Goal: Check status: Check status

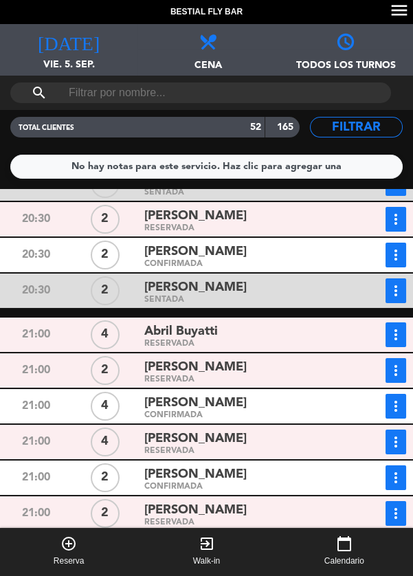
scroll to position [309, 0]
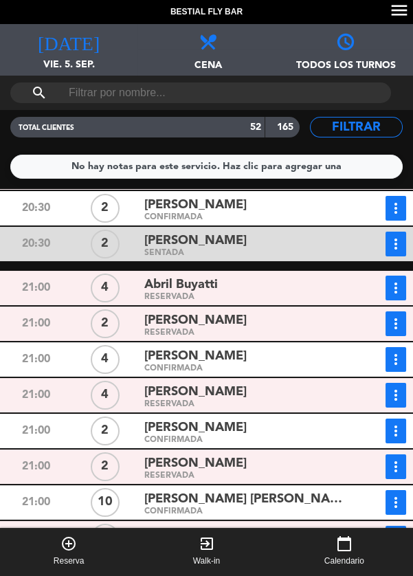
click at [398, 402] on icon "more_vert" at bounding box center [396, 395] width 17 height 17
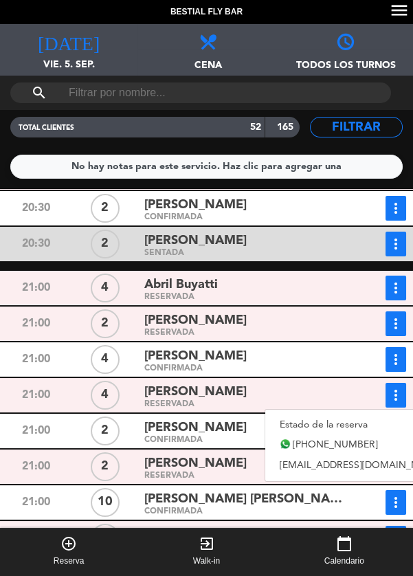
click at [349, 422] on link "Estado de la reserva" at bounding box center [361, 425] width 192 height 21
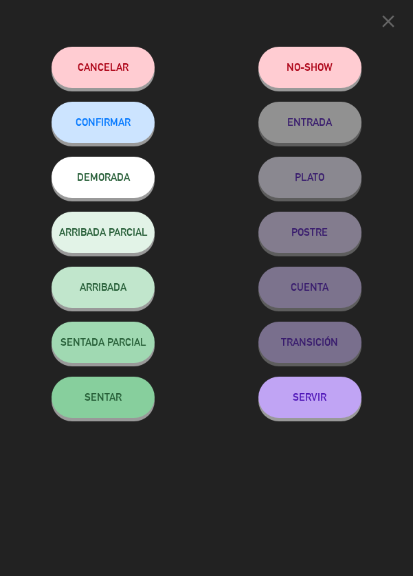
click at [85, 402] on span "SENTAR" at bounding box center [103, 397] width 37 height 12
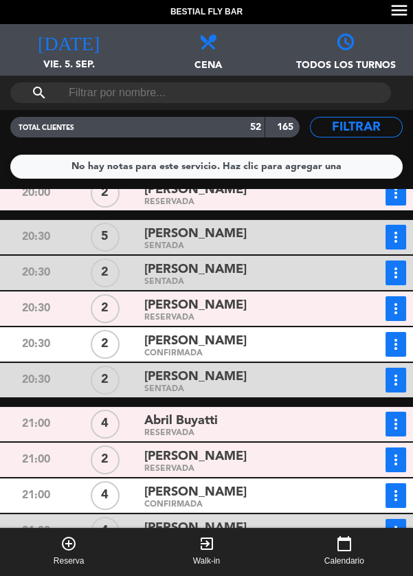
scroll to position [167, 0]
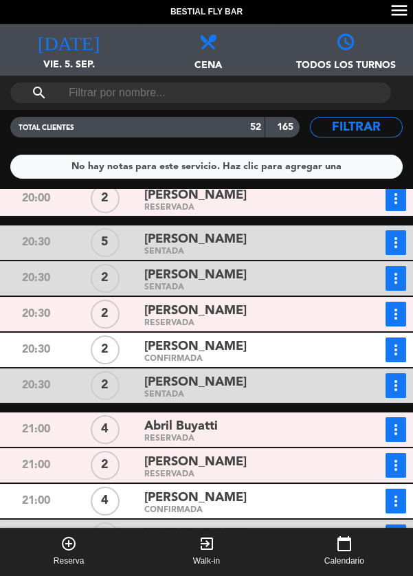
click at [403, 312] on icon "more_vert" at bounding box center [396, 314] width 17 height 17
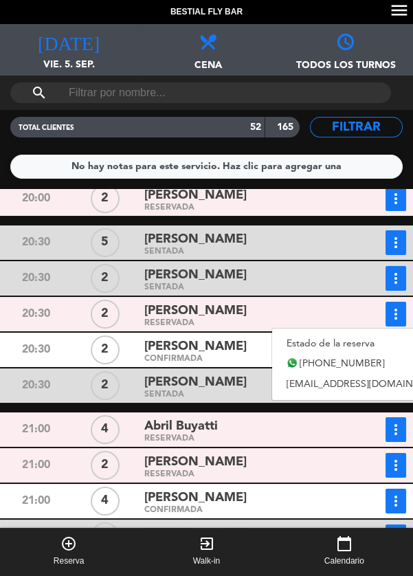
click at [349, 348] on link "Estado de la reserva" at bounding box center [368, 344] width 192 height 21
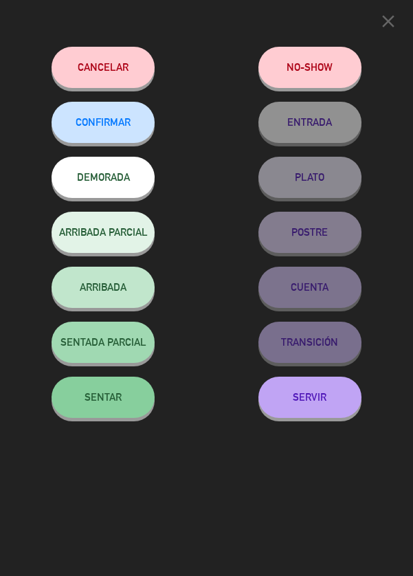
click at [75, 407] on button "SENTAR" at bounding box center [103, 397] width 103 height 41
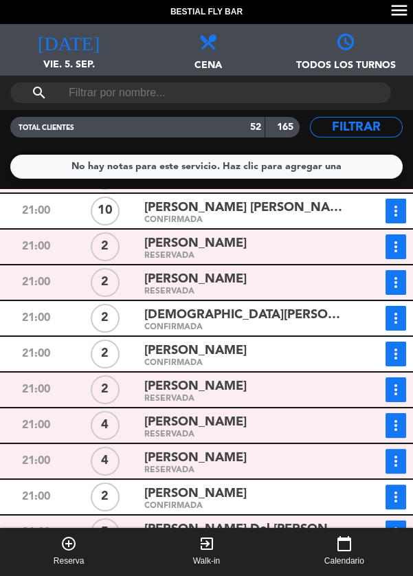
scroll to position [601, 0]
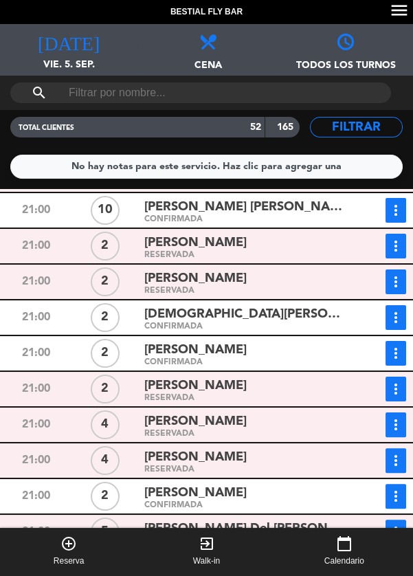
click at [396, 358] on icon "more_vert" at bounding box center [396, 353] width 17 height 17
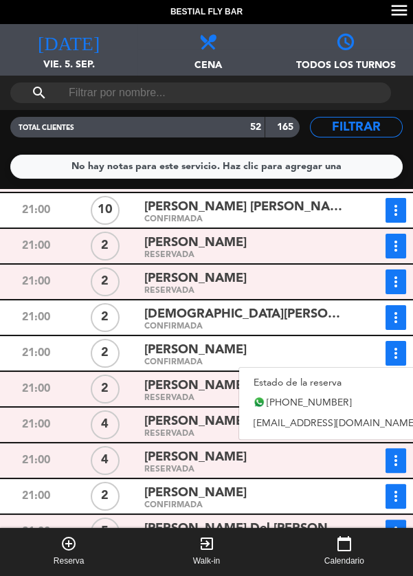
click at [343, 386] on link "Estado de la reserva" at bounding box center [335, 383] width 192 height 21
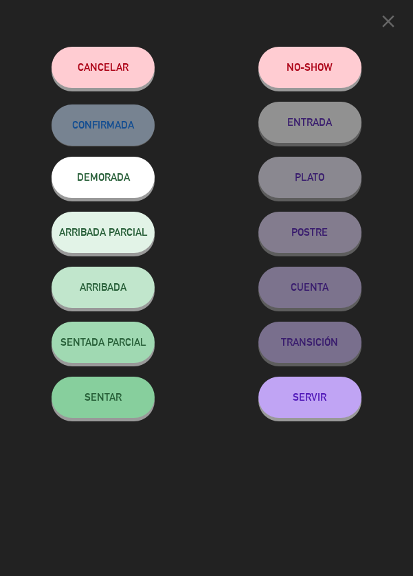
click at [106, 415] on button "SENTAR" at bounding box center [103, 397] width 103 height 41
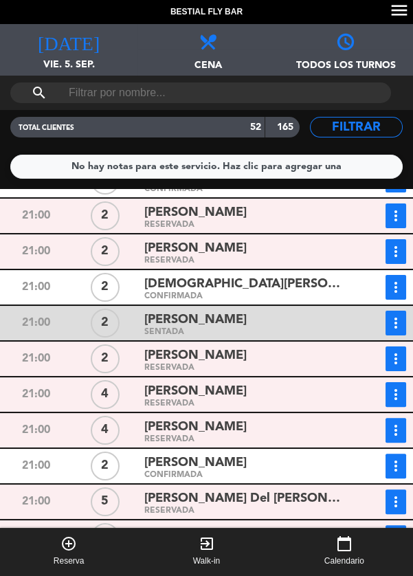
scroll to position [699, 0]
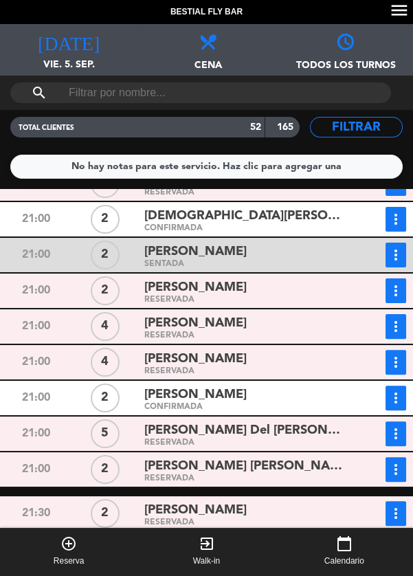
click at [395, 366] on icon "more_vert" at bounding box center [396, 362] width 17 height 17
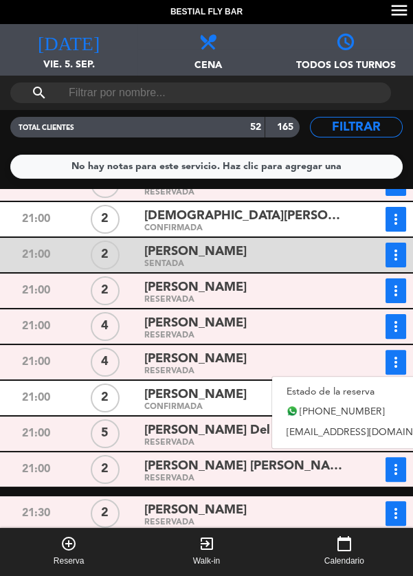
click at [349, 392] on link "Estado de la reserva" at bounding box center [368, 392] width 192 height 21
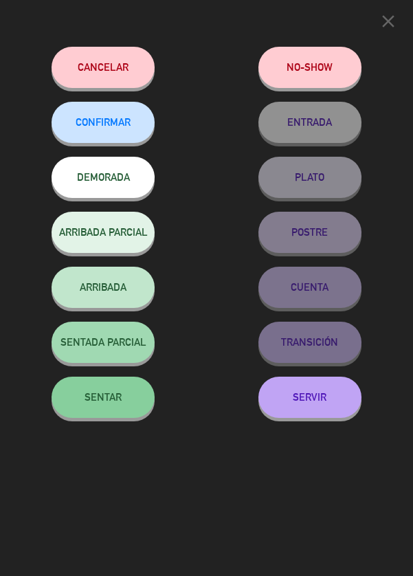
click at [65, 413] on button "SENTAR" at bounding box center [103, 397] width 103 height 41
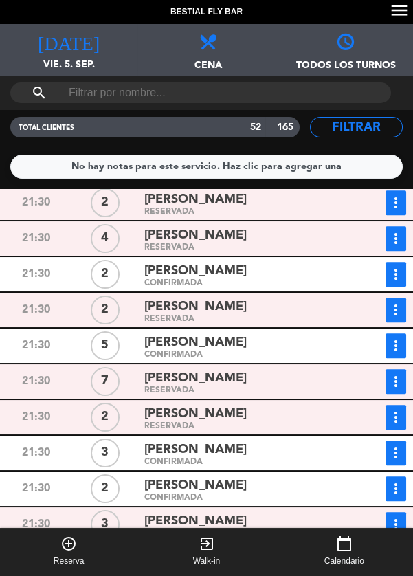
scroll to position [1337, 0]
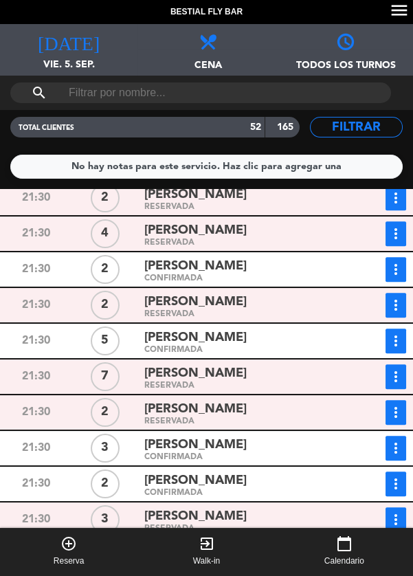
click at [389, 412] on icon "more_vert" at bounding box center [396, 412] width 17 height 17
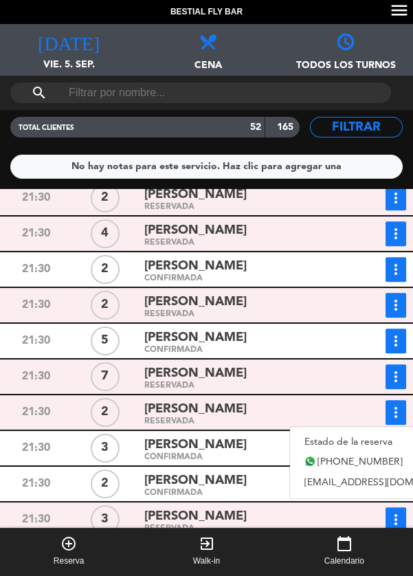
click at [355, 442] on link "Estado de la reserva" at bounding box center [386, 442] width 192 height 21
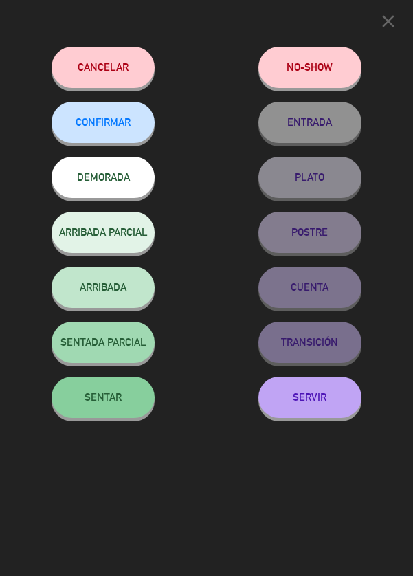
click at [117, 394] on span "SENTAR" at bounding box center [103, 397] width 37 height 12
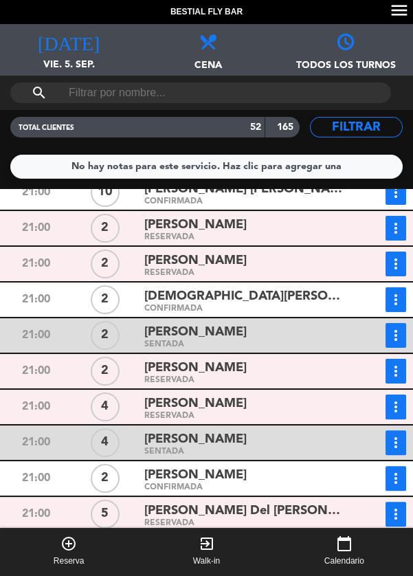
scroll to position [618, 0]
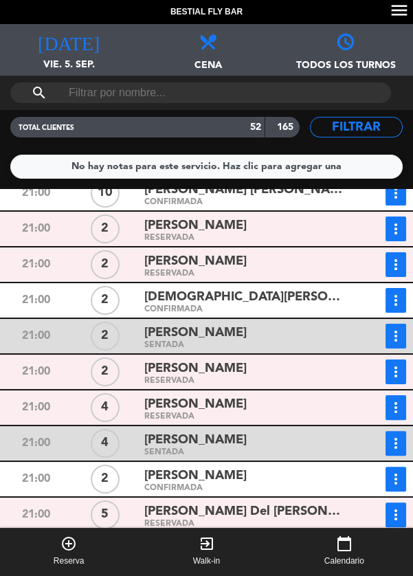
click at [398, 481] on icon "more_vert" at bounding box center [396, 479] width 17 height 17
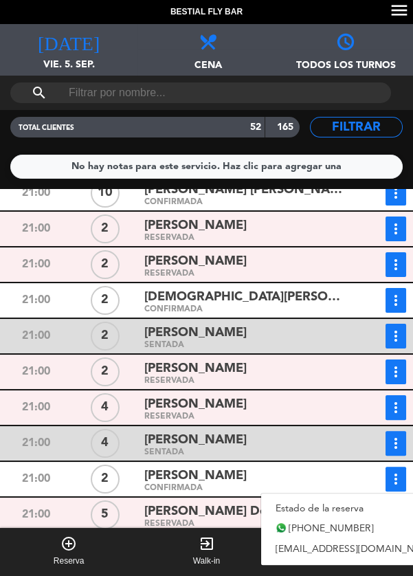
click at [329, 506] on link "Estado de la reserva" at bounding box center [357, 509] width 192 height 21
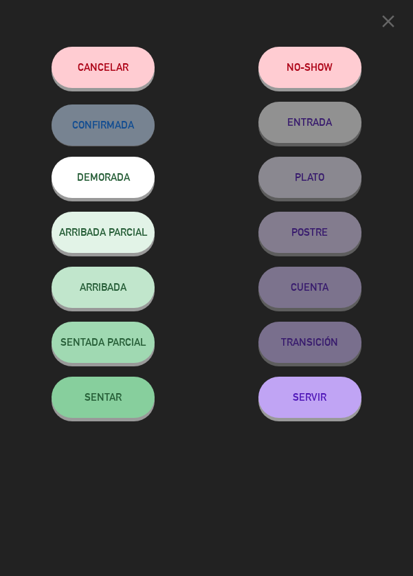
click at [89, 399] on span "SENTAR" at bounding box center [103, 397] width 37 height 12
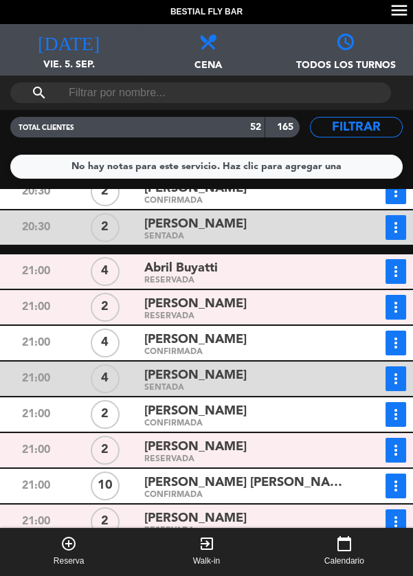
scroll to position [398, 0]
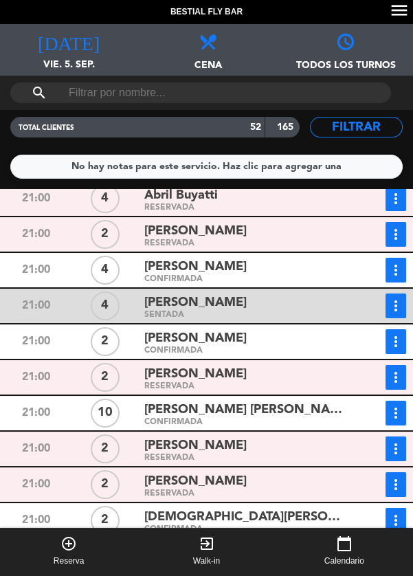
click at [402, 525] on icon "more_vert" at bounding box center [396, 520] width 17 height 17
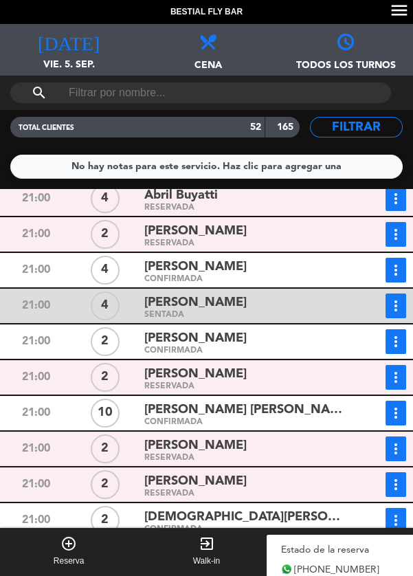
click at [343, 547] on link "Estado de la reserva" at bounding box center [363, 550] width 192 height 21
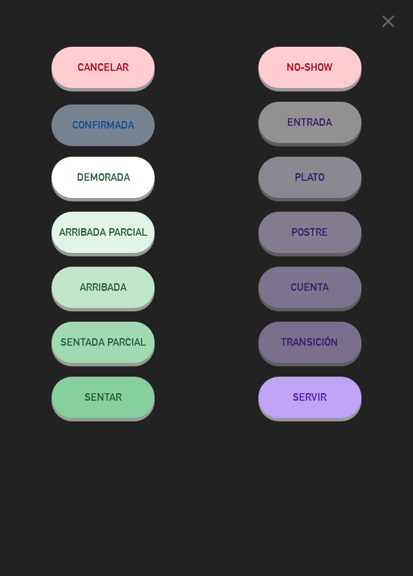
click at [113, 409] on button "SENTAR" at bounding box center [103, 397] width 103 height 41
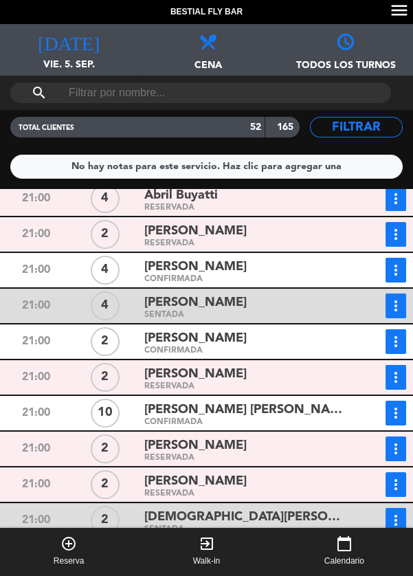
scroll to position [354, 0]
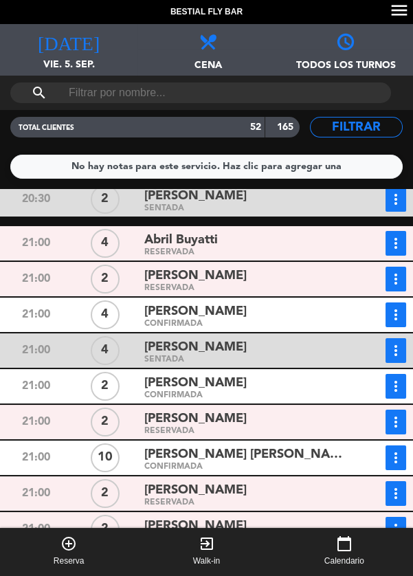
click at [400, 498] on icon "more_vert" at bounding box center [396, 494] width 17 height 17
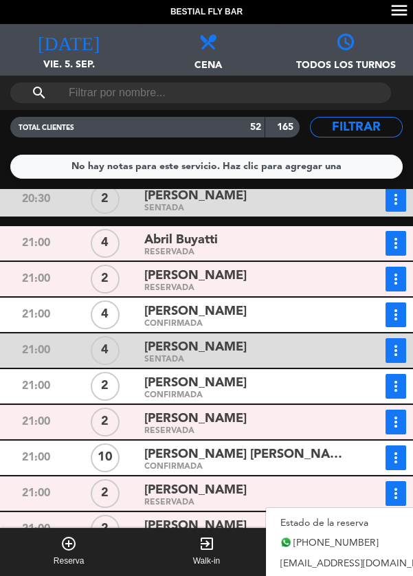
click at [336, 523] on link "Estado de la reserva" at bounding box center [362, 523] width 192 height 21
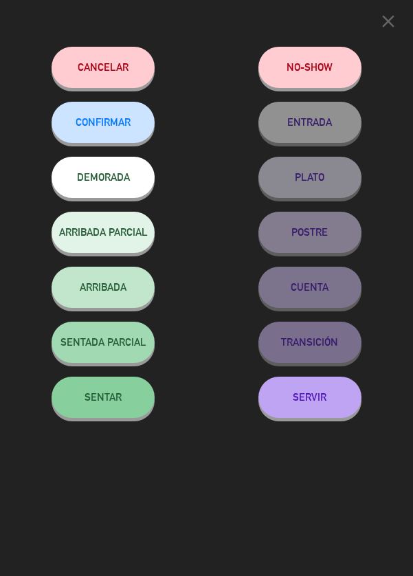
click at [109, 396] on span "SENTAR" at bounding box center [103, 397] width 37 height 12
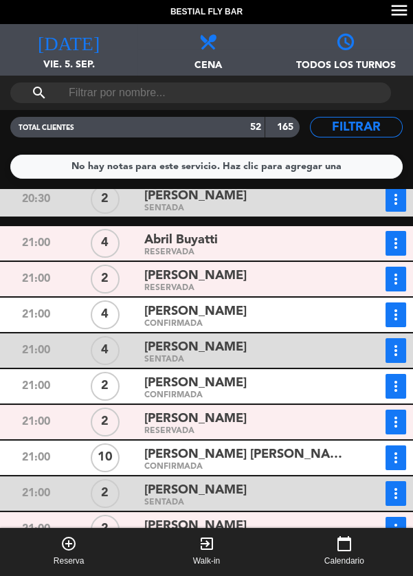
scroll to position [248, 0]
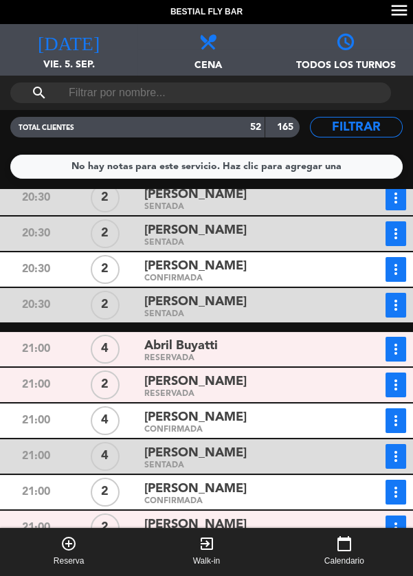
click at [393, 386] on icon "more_vert" at bounding box center [396, 385] width 17 height 17
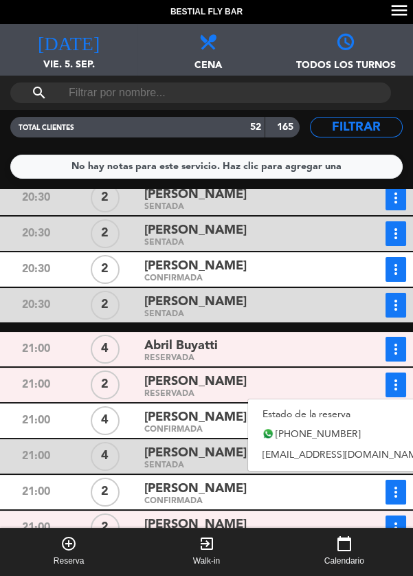
click at [336, 421] on link "Estado de la reserva" at bounding box center [344, 414] width 192 height 21
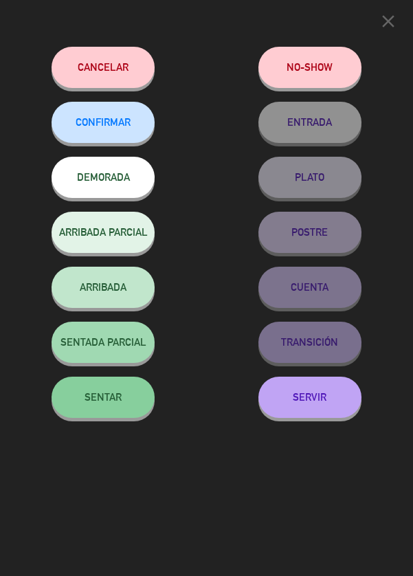
click at [123, 407] on button "SENTAR" at bounding box center [103, 397] width 103 height 41
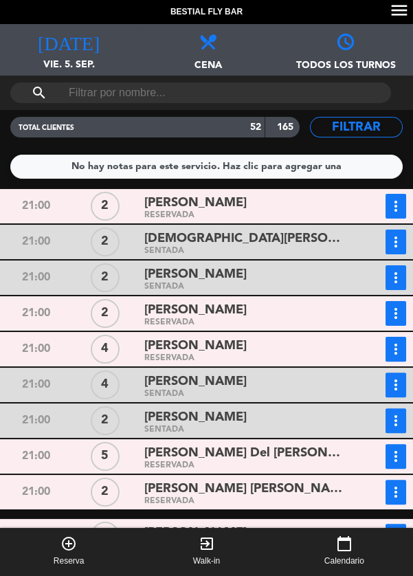
scroll to position [682, 0]
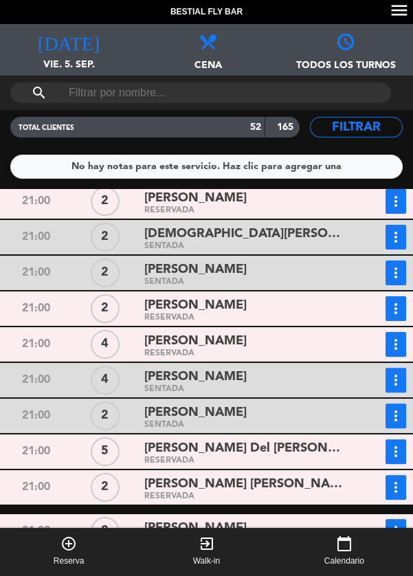
click at [394, 456] on icon "more_vert" at bounding box center [396, 452] width 17 height 17
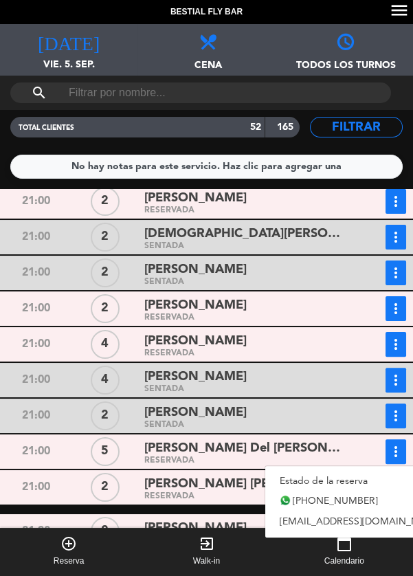
click at [296, 477] on link "Estado de la reserva" at bounding box center [361, 481] width 192 height 21
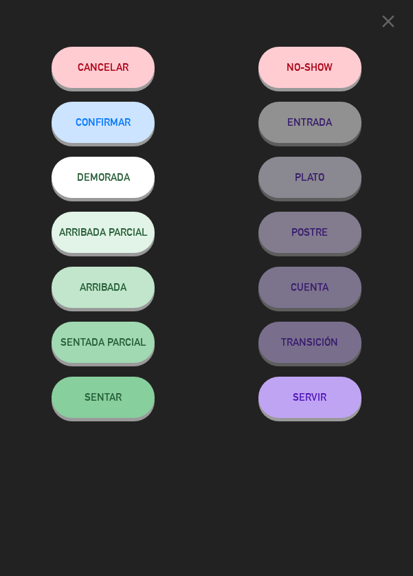
click at [84, 402] on button "SENTAR" at bounding box center [103, 397] width 103 height 41
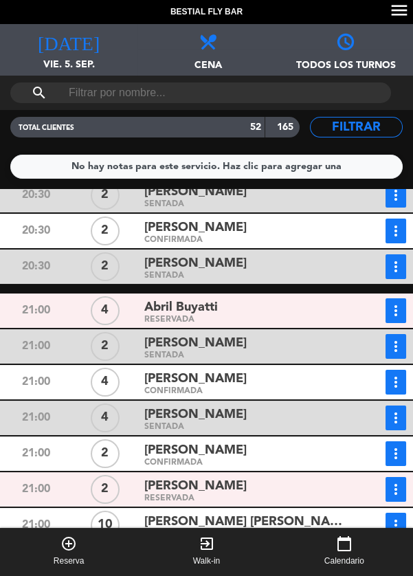
scroll to position [287, 0]
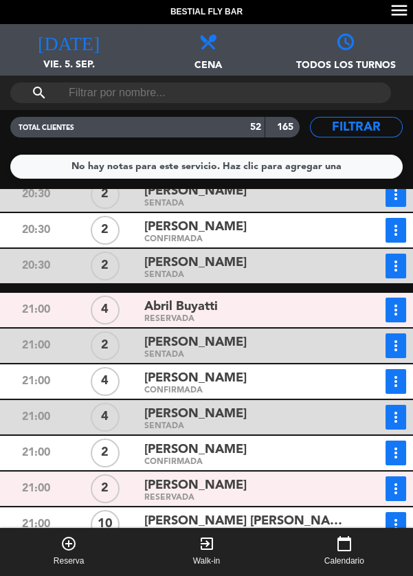
click at [393, 464] on button "more_vert" at bounding box center [396, 453] width 21 height 25
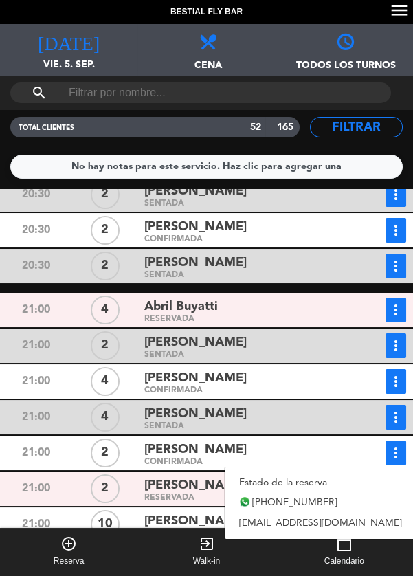
click at [323, 483] on link "Estado de la reserva" at bounding box center [321, 482] width 192 height 21
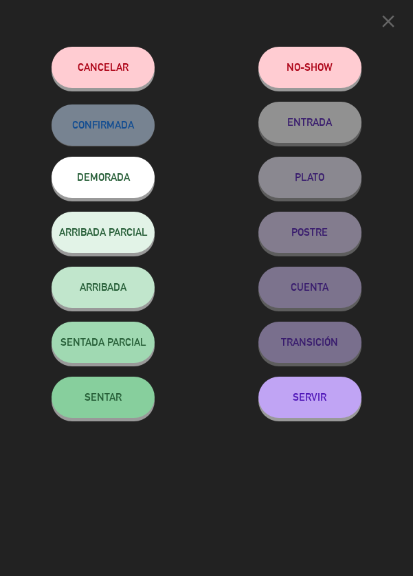
click at [124, 410] on button "SENTAR" at bounding box center [103, 397] width 103 height 41
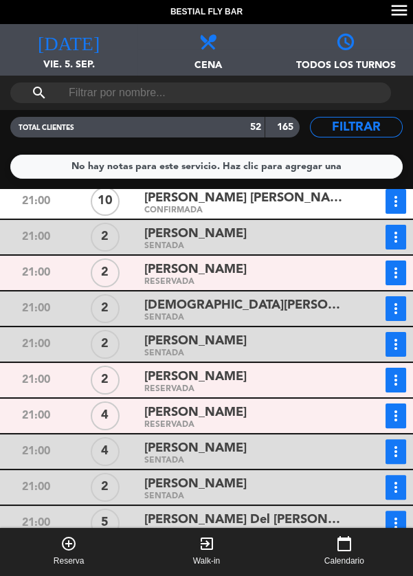
scroll to position [609, 0]
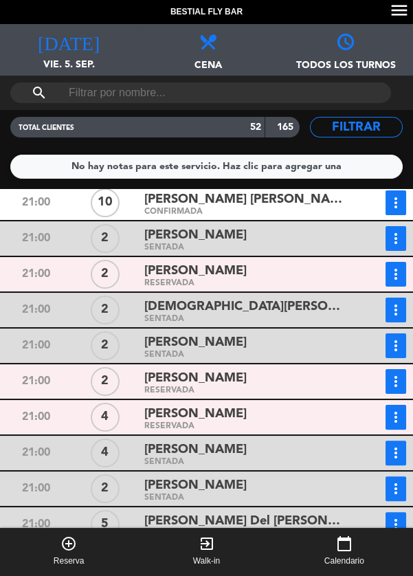
click at [394, 419] on icon "more_vert" at bounding box center [396, 417] width 17 height 17
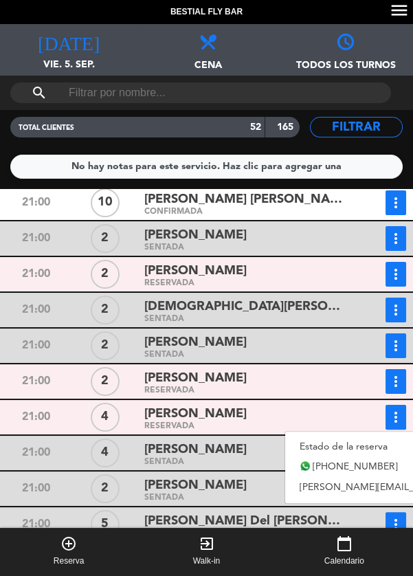
click at [335, 449] on link "Estado de la reserva" at bounding box center [420, 447] width 270 height 21
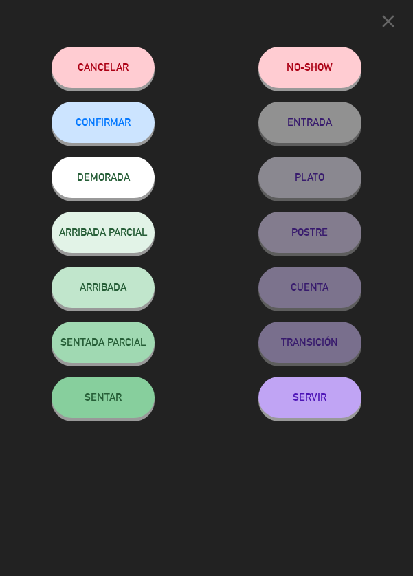
click at [118, 400] on span "SENTAR" at bounding box center [103, 397] width 37 height 12
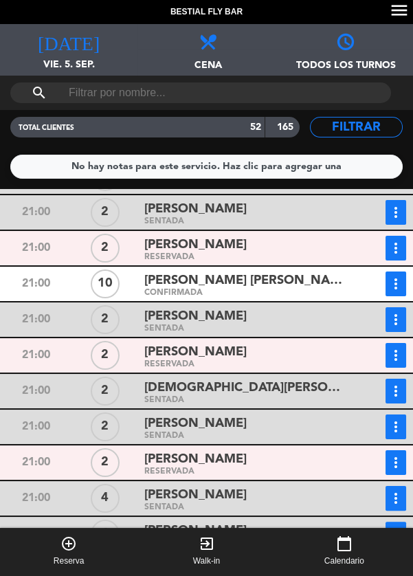
scroll to position [527, 0]
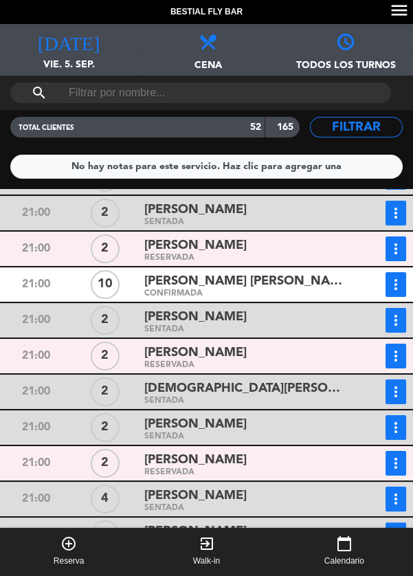
click at [394, 361] on icon "more_vert" at bounding box center [396, 356] width 17 height 17
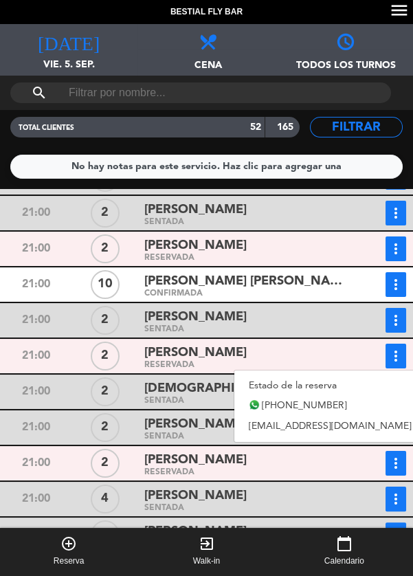
click at [316, 386] on link "Estado de la reserva" at bounding box center [331, 386] width 192 height 21
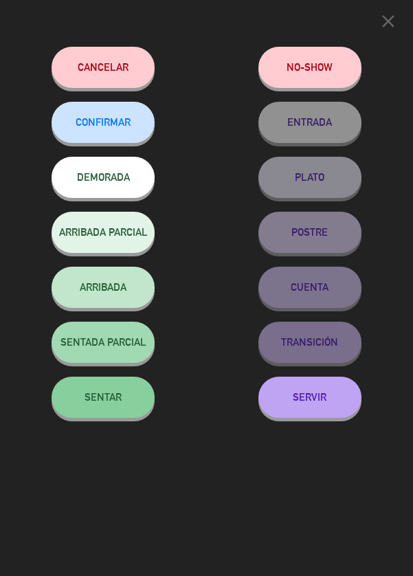
click at [117, 398] on span "SENTAR" at bounding box center [103, 397] width 37 height 12
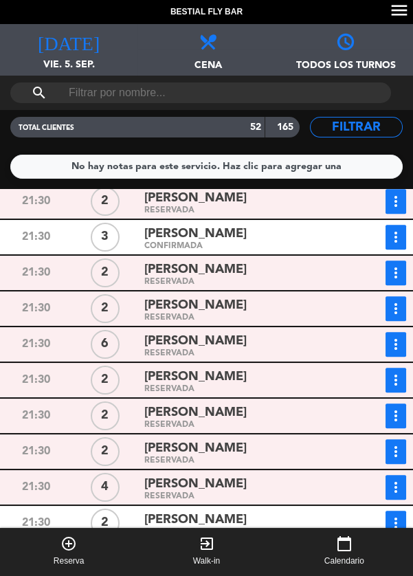
scroll to position [1086, 0]
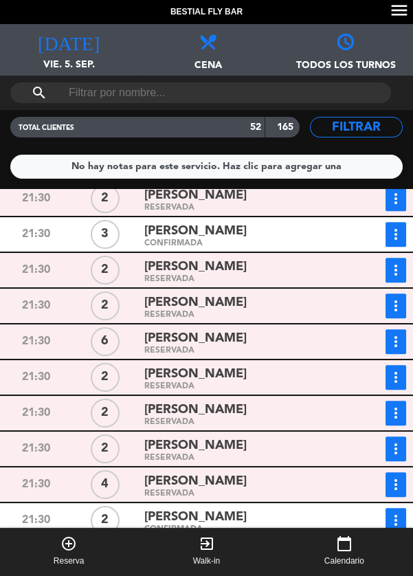
click at [393, 458] on button "more_vert" at bounding box center [396, 449] width 21 height 25
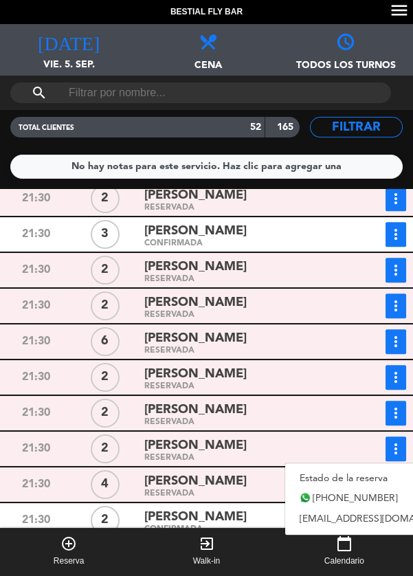
click at [349, 478] on link "Estado de la reserva" at bounding box center [381, 478] width 192 height 21
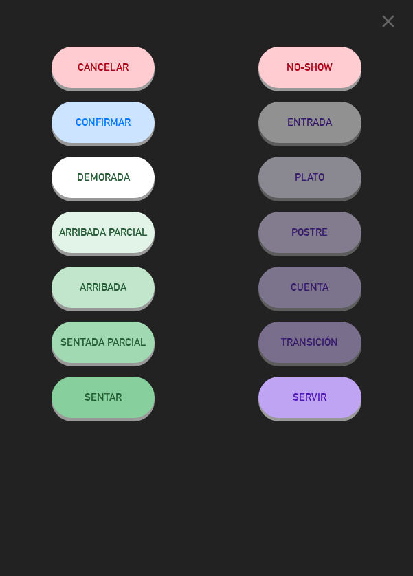
click at [119, 408] on button "SENTAR" at bounding box center [103, 397] width 103 height 41
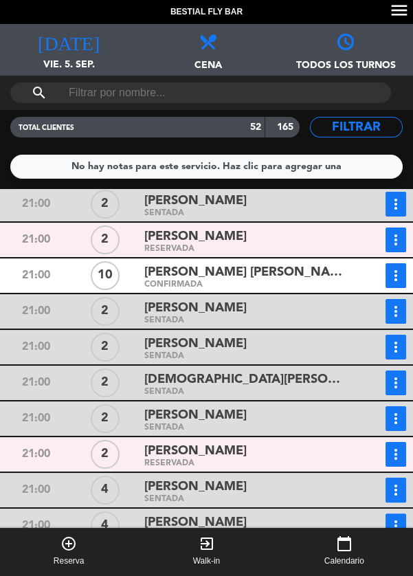
scroll to position [565, 0]
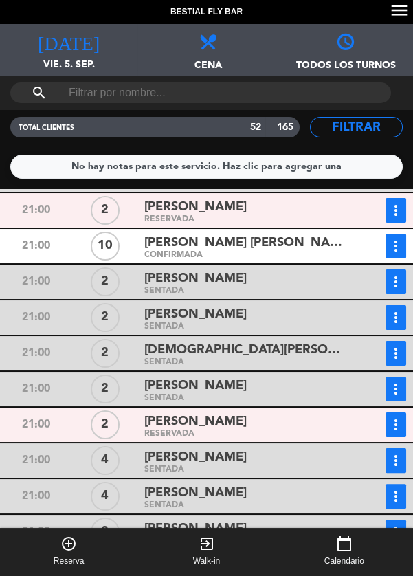
click at [400, 425] on icon "more_vert" at bounding box center [396, 425] width 17 height 17
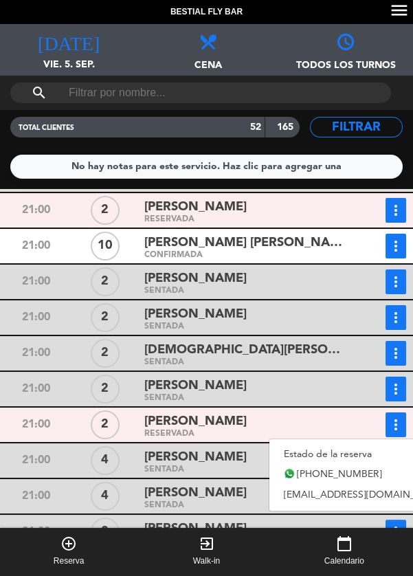
click at [349, 461] on link "Estado de la reserva" at bounding box center [366, 454] width 192 height 21
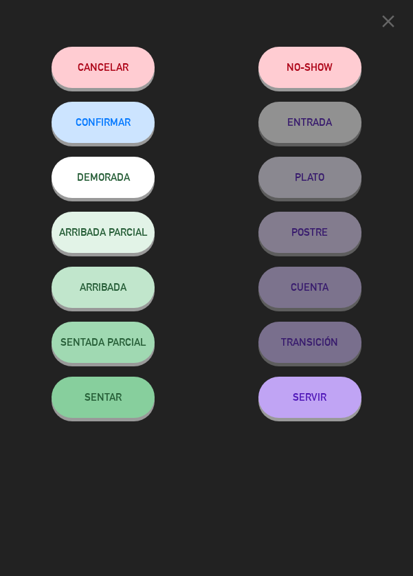
click at [120, 416] on button "SENTAR" at bounding box center [103, 397] width 103 height 41
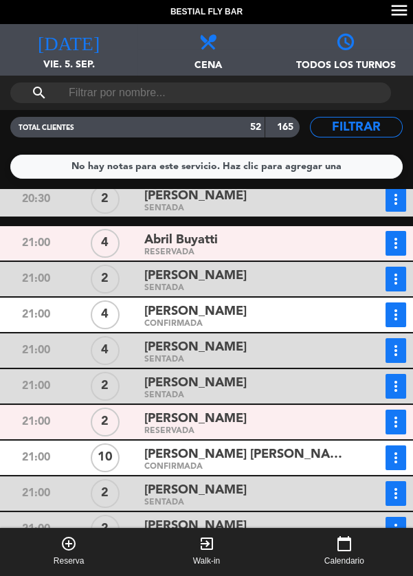
scroll to position [358, 0]
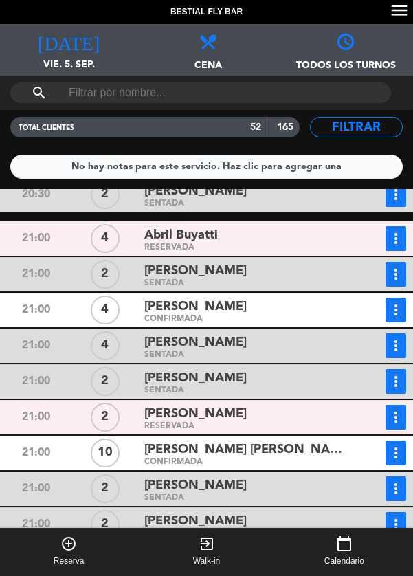
click at [394, 417] on icon "more_vert" at bounding box center [396, 417] width 17 height 17
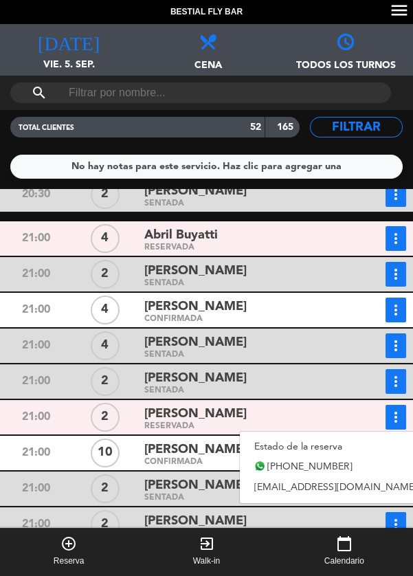
click at [345, 446] on link "Estado de la reserva" at bounding box center [336, 447] width 192 height 21
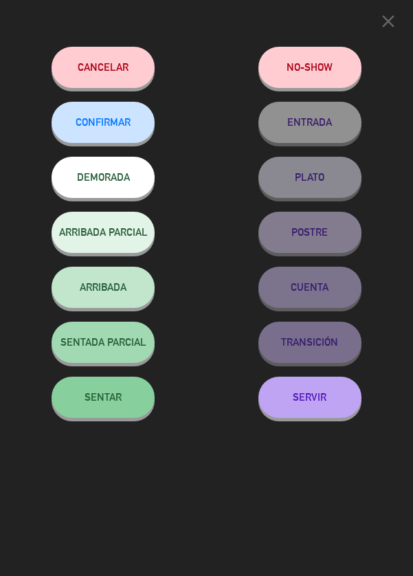
click at [114, 406] on button "SENTAR" at bounding box center [103, 397] width 103 height 41
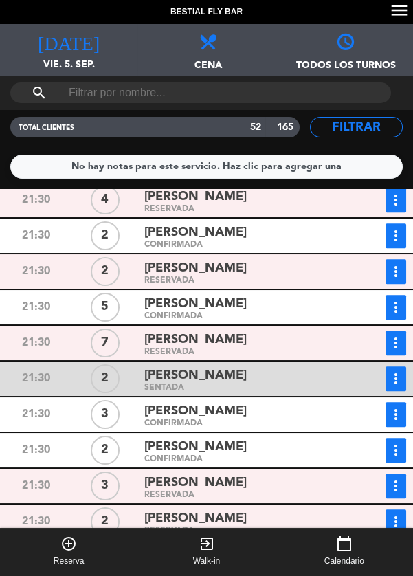
scroll to position [1369, 0]
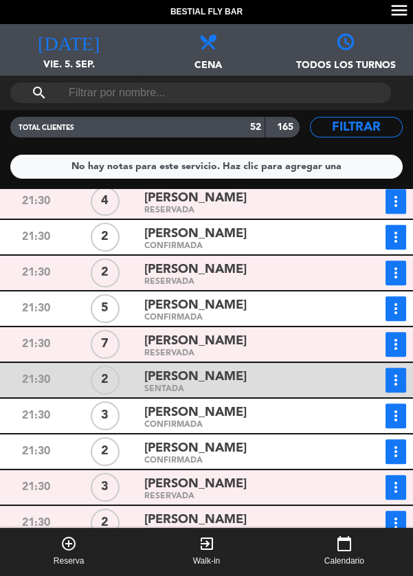
click at [394, 309] on icon "more_vert" at bounding box center [396, 309] width 17 height 17
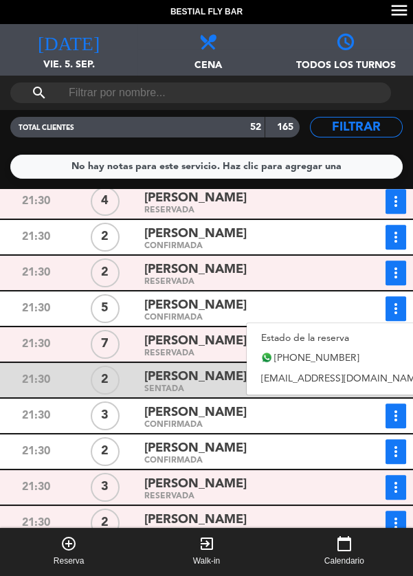
click at [333, 338] on link "Estado de la reserva" at bounding box center [343, 338] width 192 height 21
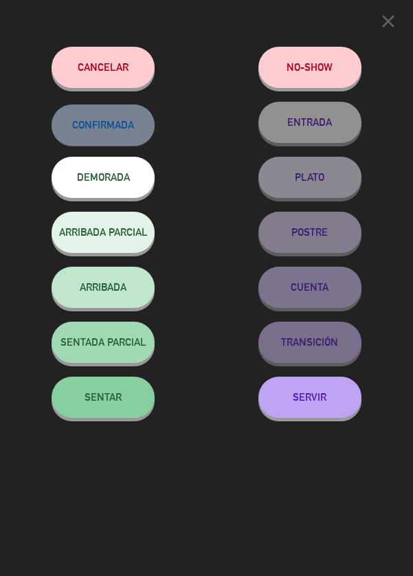
click at [111, 403] on span "SENTAR" at bounding box center [103, 397] width 37 height 12
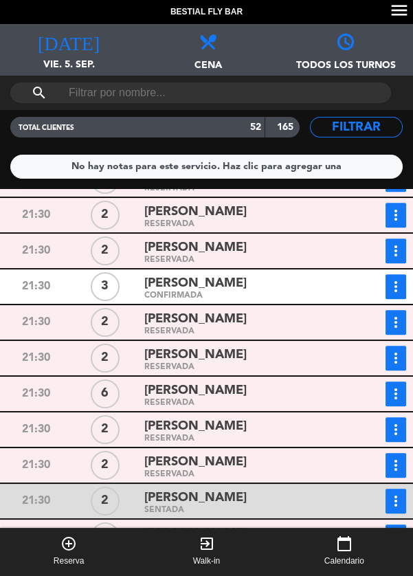
scroll to position [1017, 0]
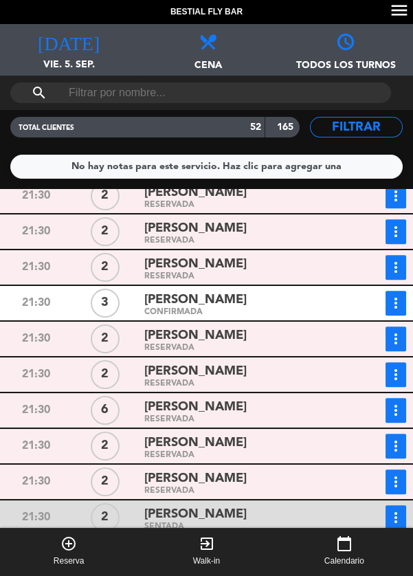
click at [395, 304] on icon "more_vert" at bounding box center [396, 303] width 17 height 17
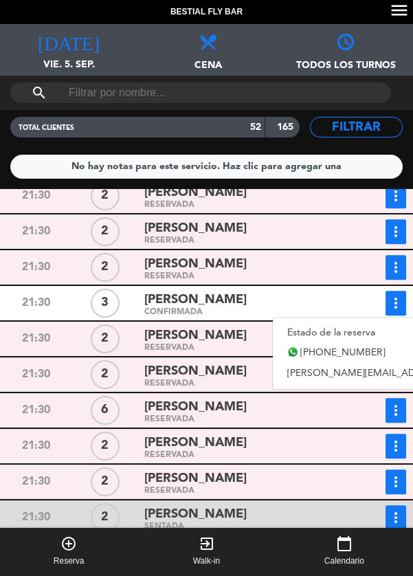
click at [341, 333] on link "Estado de la reserva" at bounding box center [408, 333] width 270 height 21
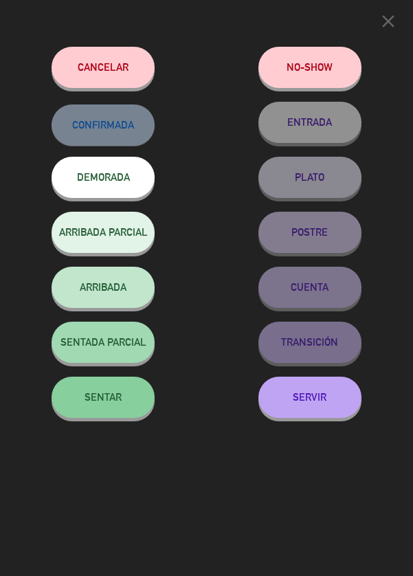
click at [79, 411] on button "SENTAR" at bounding box center [103, 397] width 103 height 41
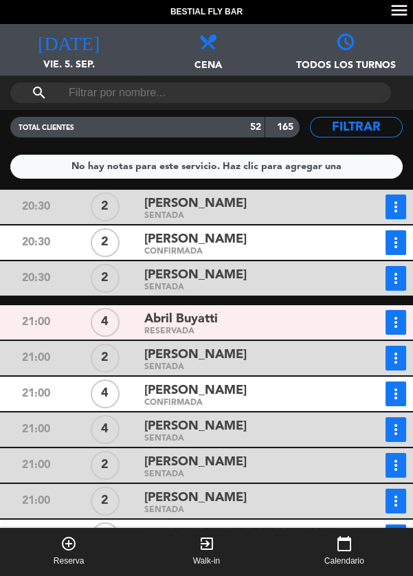
scroll to position [279, 0]
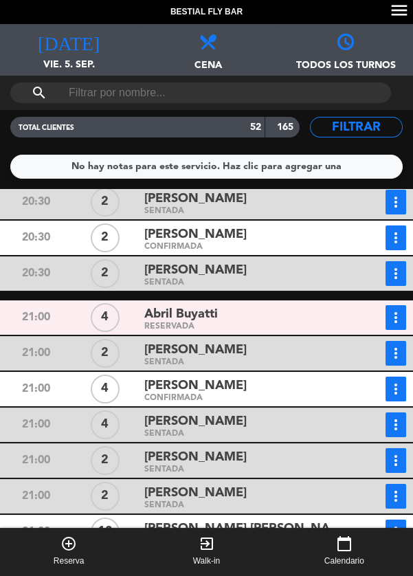
click at [396, 397] on button "more_vert" at bounding box center [396, 389] width 21 height 25
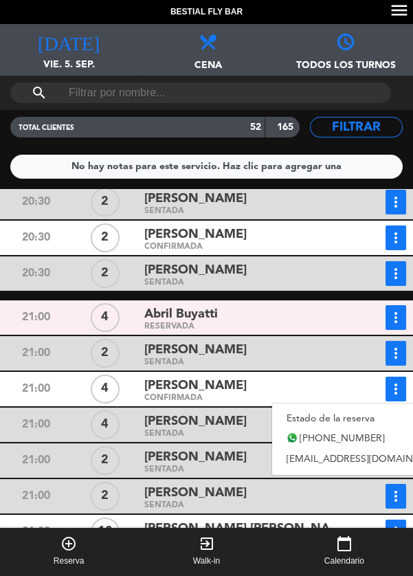
click at [349, 425] on link "Estado de la reserva" at bounding box center [368, 419] width 192 height 21
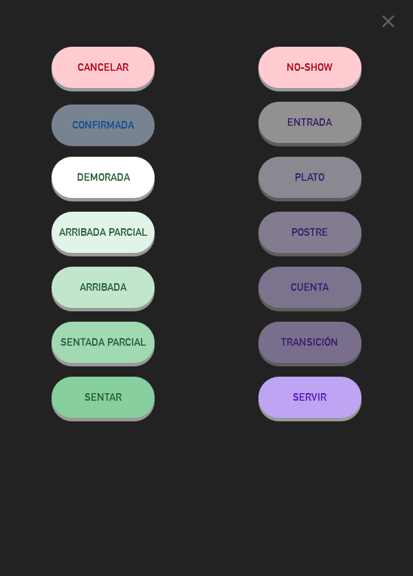
click at [98, 409] on button "SENTAR" at bounding box center [103, 397] width 103 height 41
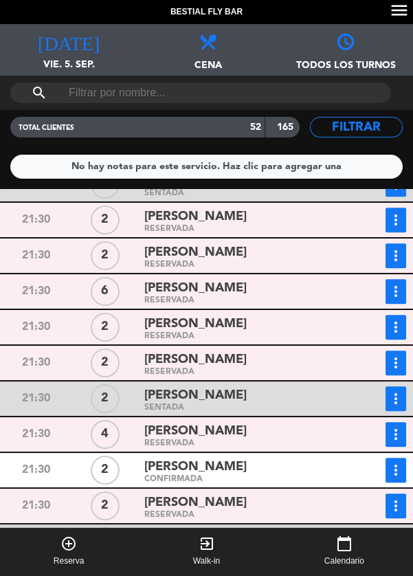
scroll to position [1065, 0]
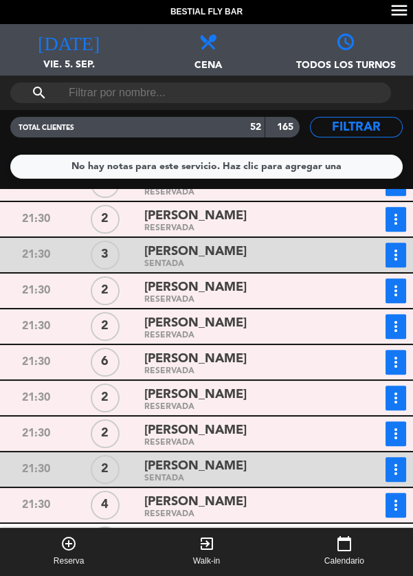
click at [402, 400] on icon "more_vert" at bounding box center [396, 398] width 17 height 17
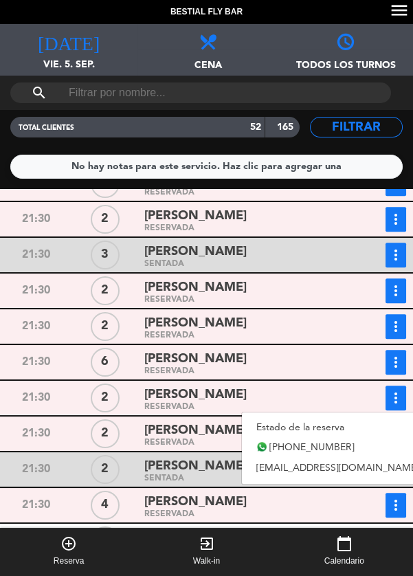
click at [334, 424] on link "Estado de la reserva" at bounding box center [338, 427] width 192 height 21
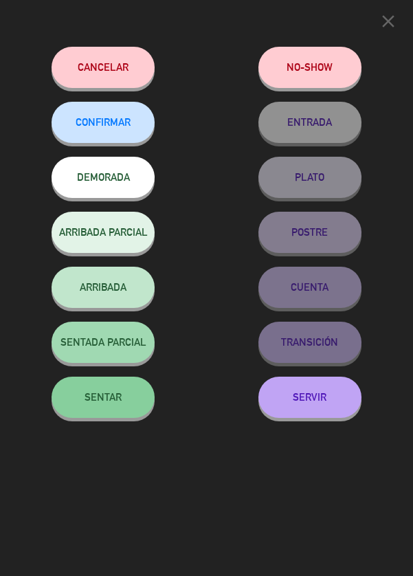
click at [82, 398] on button "SENTAR" at bounding box center [103, 397] width 103 height 41
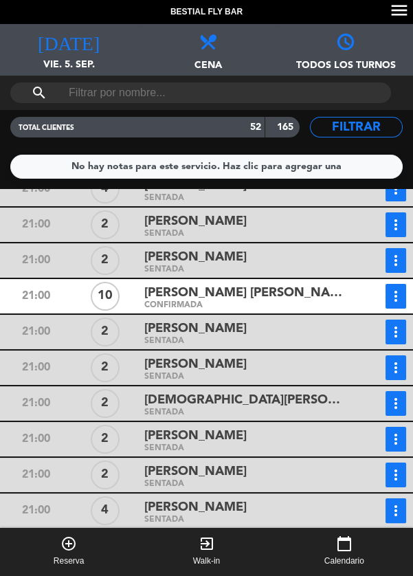
scroll to position [488, 0]
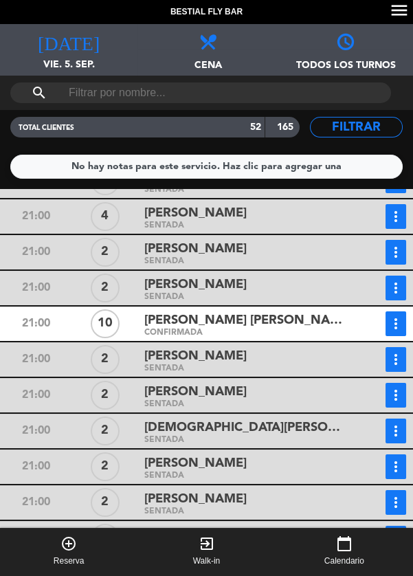
click at [401, 324] on icon "more_vert" at bounding box center [396, 324] width 17 height 17
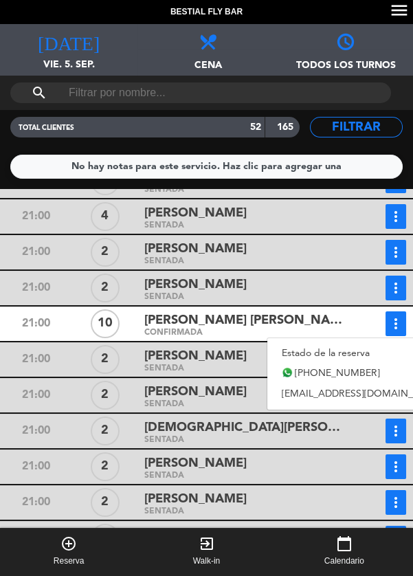
click at [334, 356] on link "Estado de la reserva" at bounding box center [364, 353] width 192 height 21
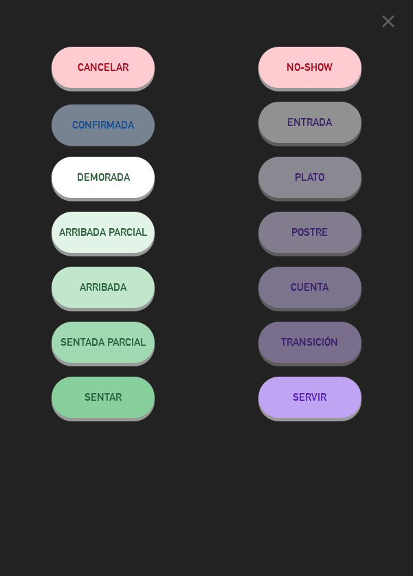
click at [116, 406] on button "SENTAR" at bounding box center [103, 397] width 103 height 41
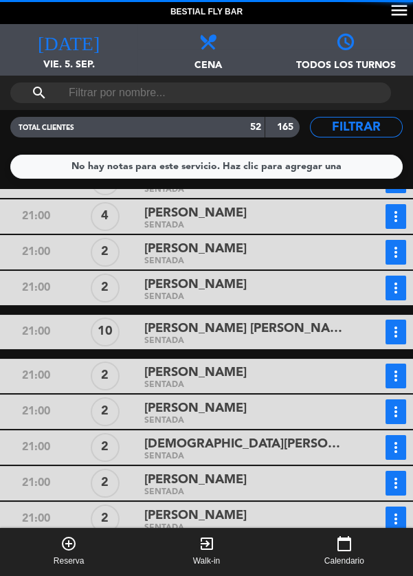
click at [411, 541] on button "calendar_today Calendario" at bounding box center [345, 552] width 138 height 48
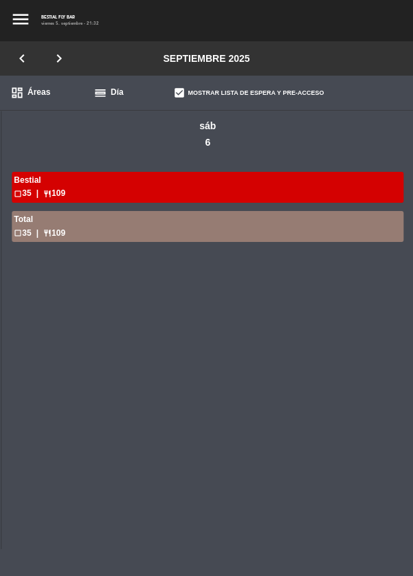
scroll to position [0, 2066]
